Goal: Transaction & Acquisition: Purchase product/service

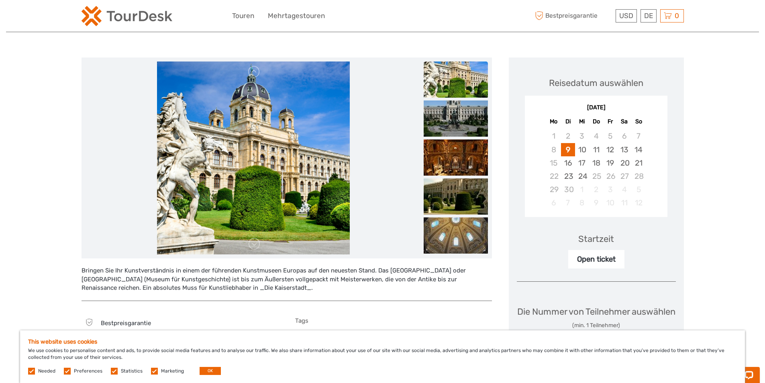
scroll to position [80, 0]
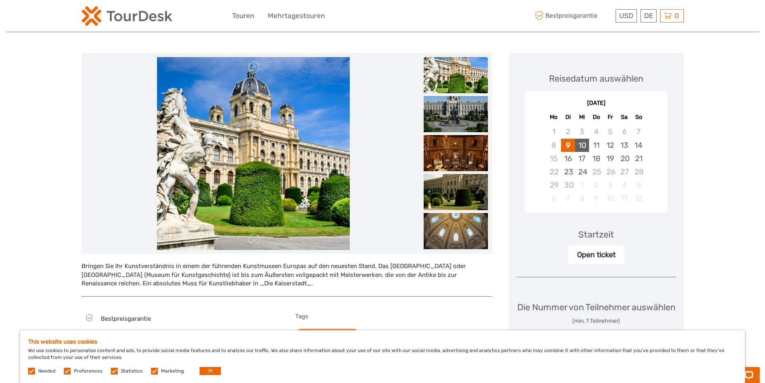
click at [579, 143] on div "10" at bounding box center [582, 145] width 14 height 13
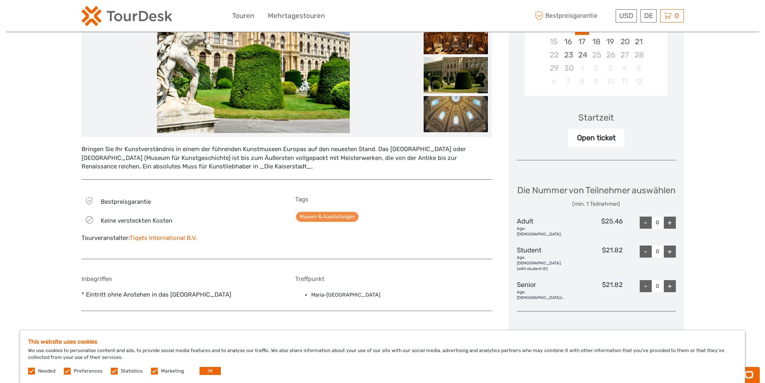
scroll to position [201, 0]
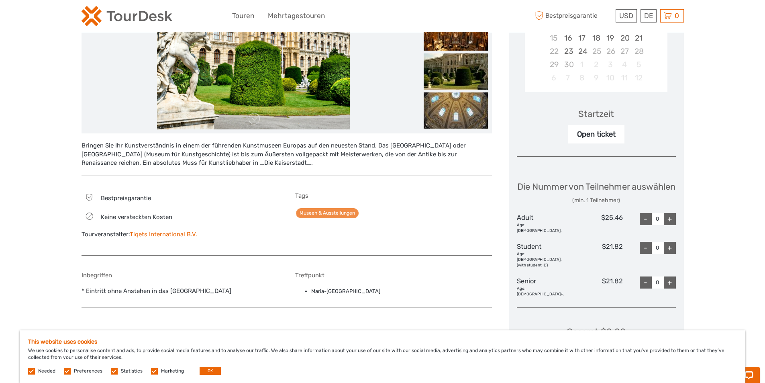
click at [669, 225] on div "+" at bounding box center [670, 219] width 12 height 12
type input "1"
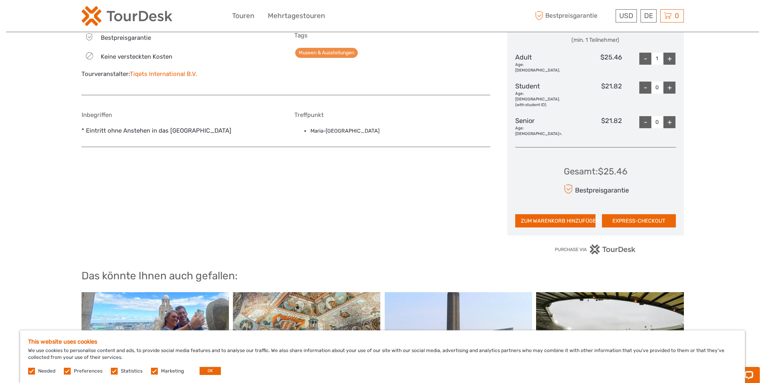
scroll to position [361, 0]
click at [621, 218] on button "EXPRESS-CHECKOUT" at bounding box center [639, 221] width 74 height 14
click at [214, 369] on button "OK" at bounding box center [210, 371] width 21 height 8
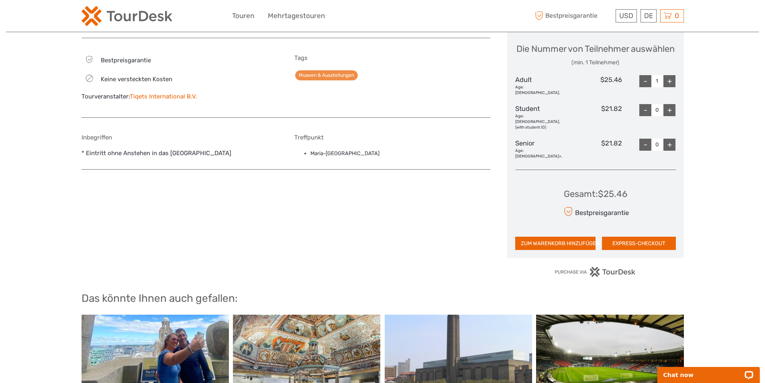
scroll to position [294, 0]
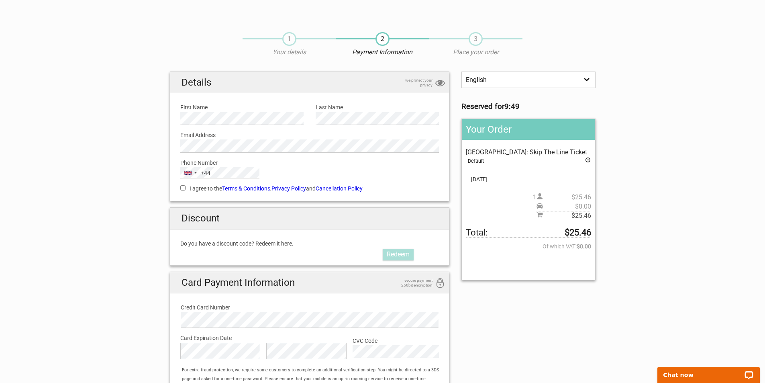
click at [129, 212] on section "1 Your details 2 Payment Information 3 Place your order English Español Deutsch…" at bounding box center [382, 228] width 765 height 409
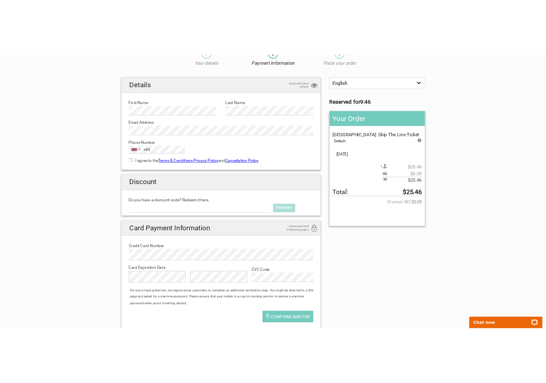
scroll to position [120, 0]
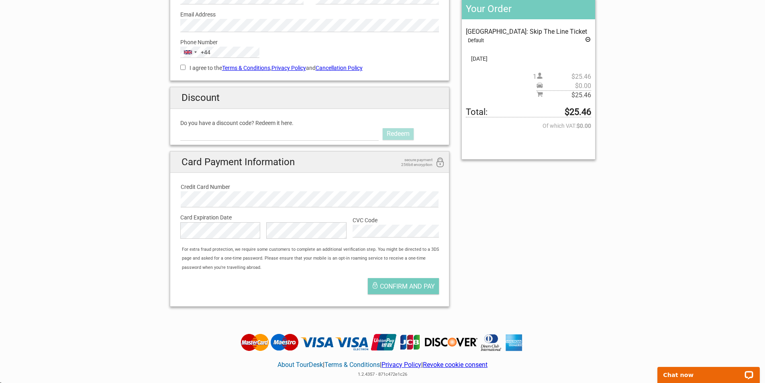
click at [109, 216] on section "1 Your details 2 Payment Information 3 Place your order English Español Deutsch…" at bounding box center [382, 108] width 765 height 409
click at [512, 240] on div "English Español Deutsch Reserved for 9:43 Your Order [GEOGRAPHIC_DATA]: Skip Th…" at bounding box center [383, 132] width 438 height 362
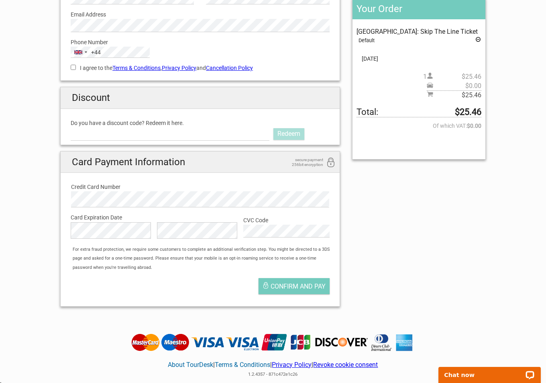
click at [306, 254] on div "For extra fraud protection, we require some customers to complete an additional…" at bounding box center [204, 258] width 271 height 27
click at [371, 245] on div "English Español Deutsch Reserved for 9:38 Your Order [GEOGRAPHIC_DATA]: Skip Th…" at bounding box center [273, 132] width 438 height 362
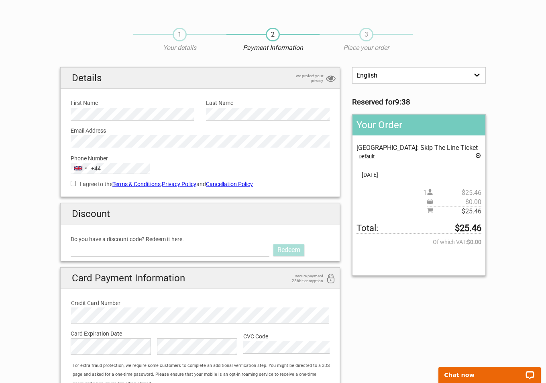
scroll to position [0, 0]
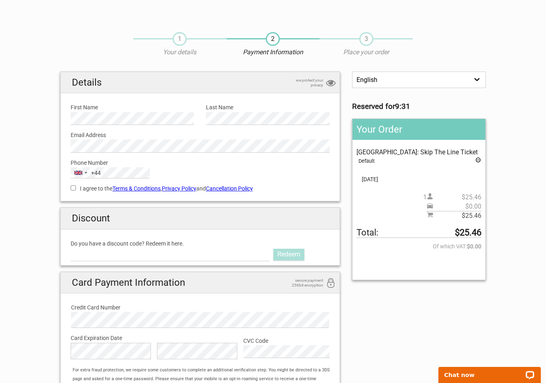
click at [496, 230] on div "1 Your details 2 Payment Information 3 Place your order English Español Deutsch…" at bounding box center [273, 228] width 450 height 409
